Goal: Navigation & Orientation: Find specific page/section

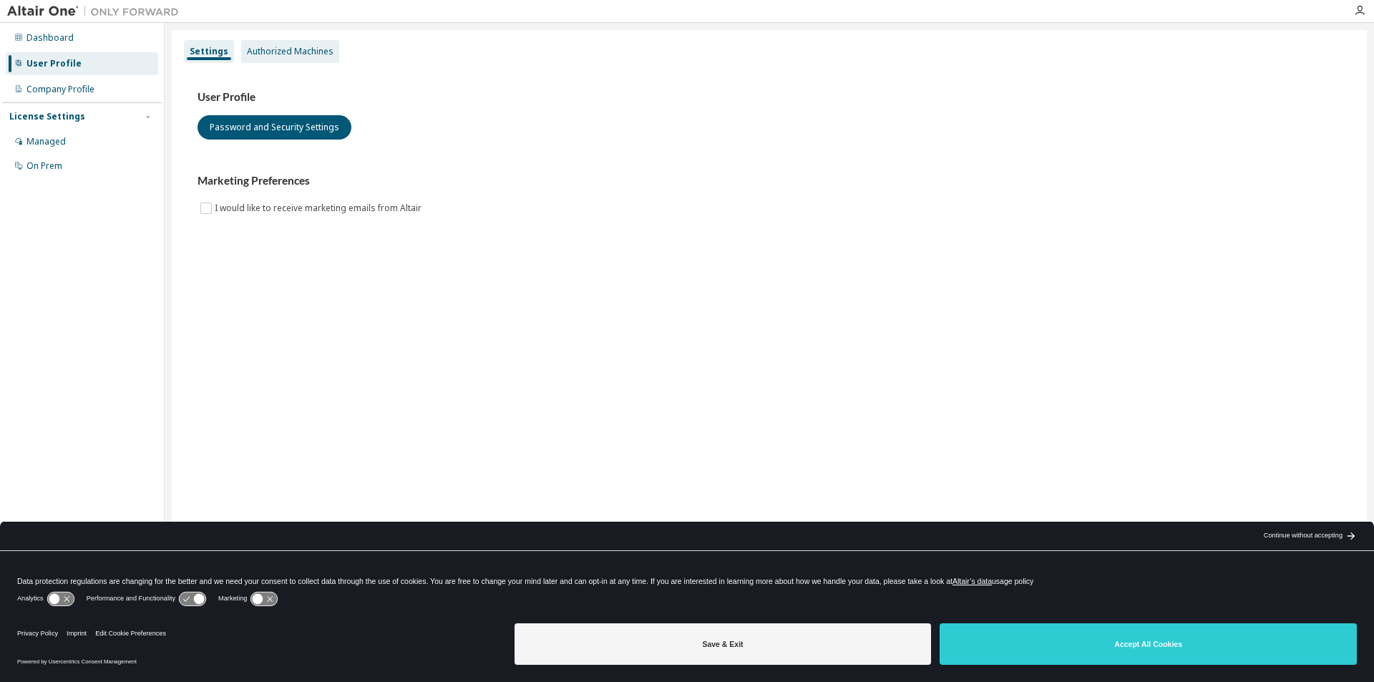
click at [289, 49] on div "Authorized Machines" at bounding box center [290, 51] width 87 height 11
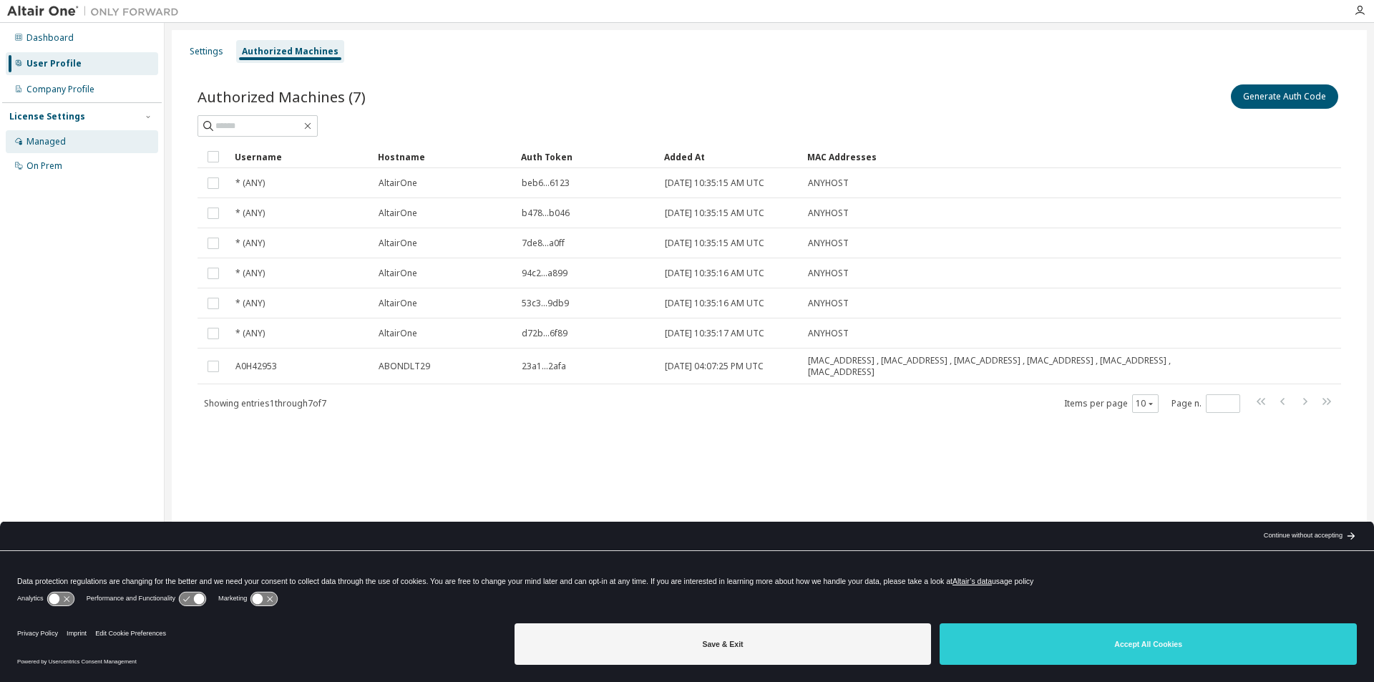
click at [78, 140] on div "Managed" at bounding box center [82, 141] width 152 height 23
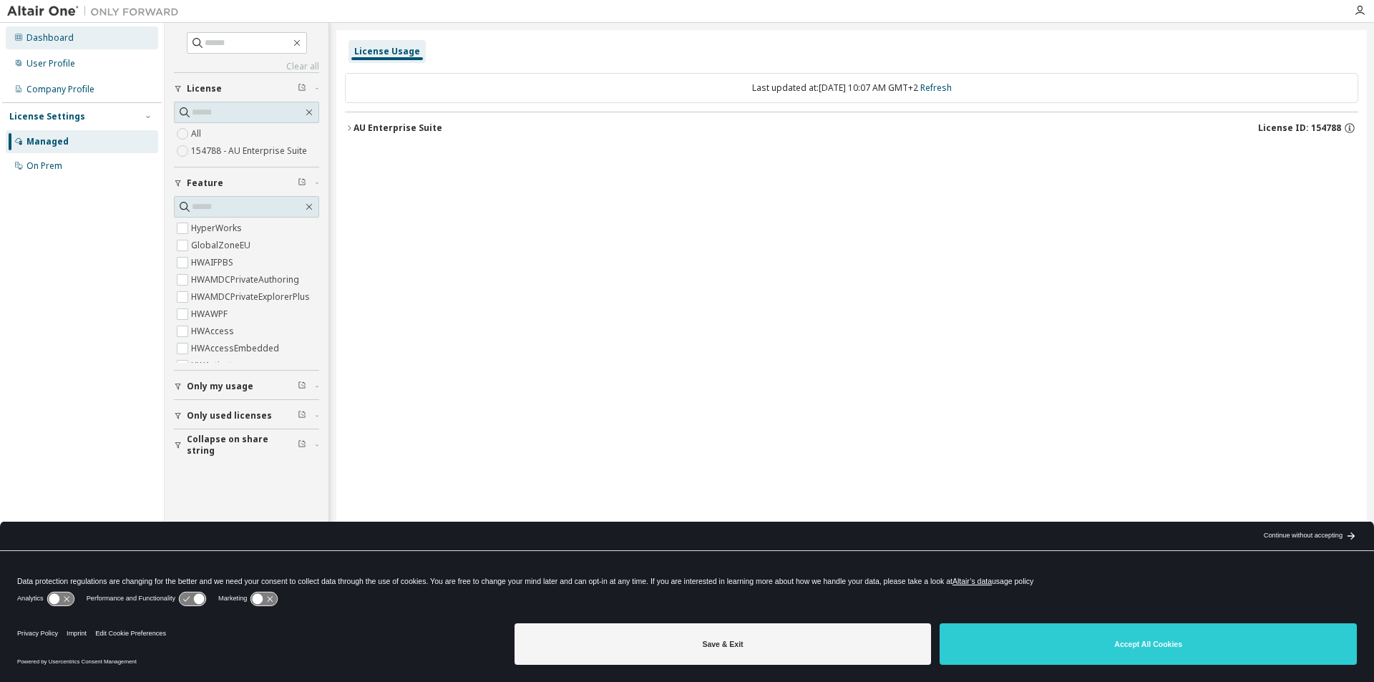
click at [55, 35] on div "Dashboard" at bounding box center [49, 37] width 47 height 11
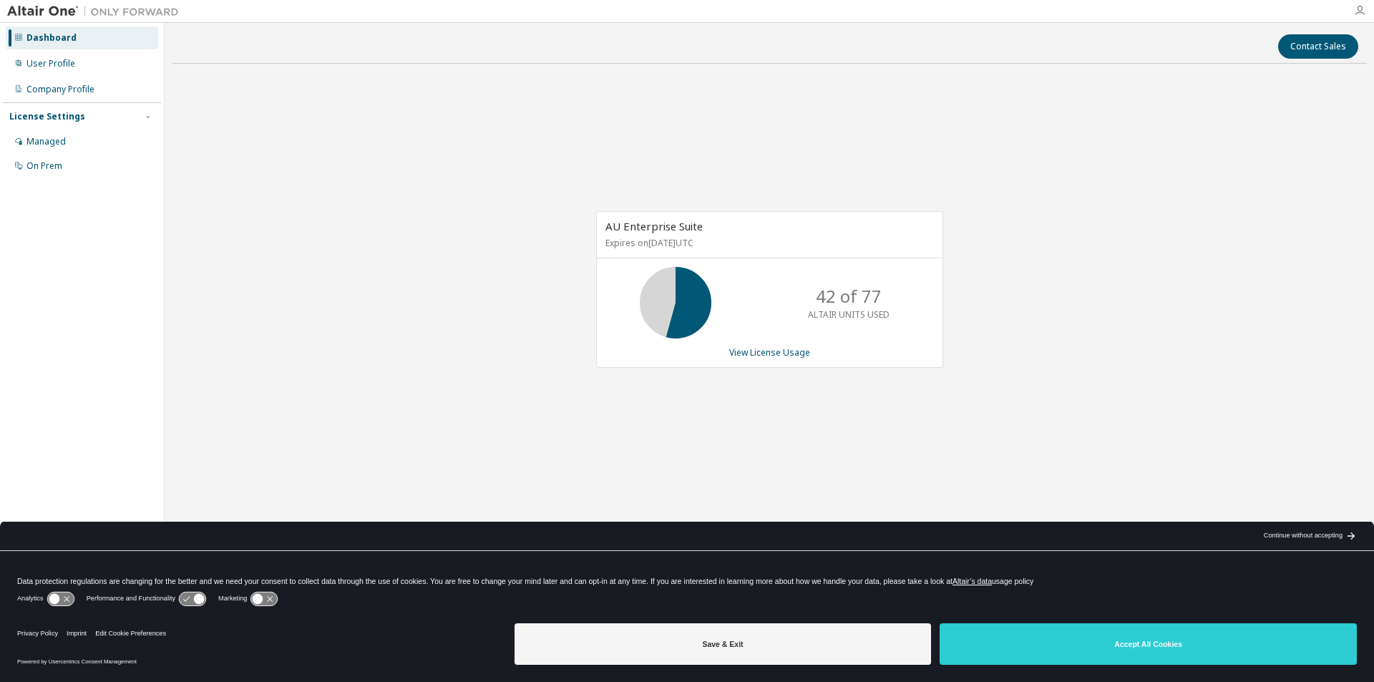
click at [1362, 8] on icon "button" at bounding box center [1359, 10] width 11 height 11
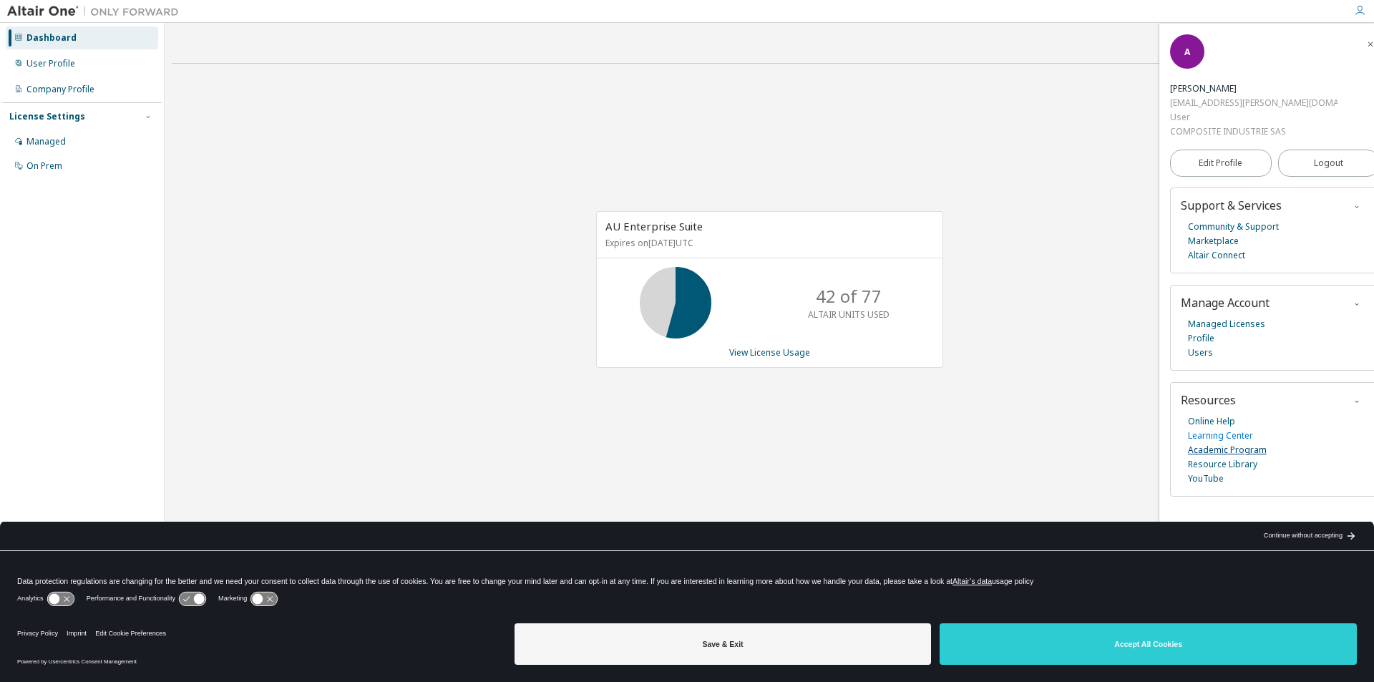
drag, startPoint x: 1220, startPoint y: 386, endPoint x: 1207, endPoint y: 396, distance: 15.9
drag, startPoint x: 1207, startPoint y: 396, endPoint x: 1225, endPoint y: 389, distance: 19.0
